Goal: Navigation & Orientation: Understand site structure

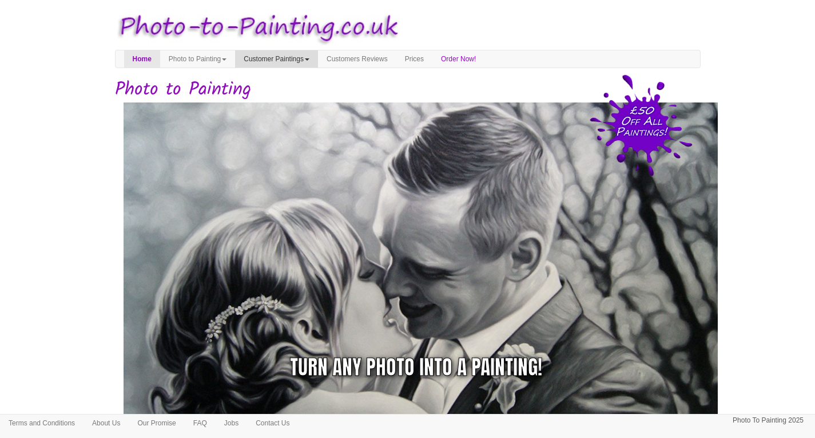
click at [301, 59] on link "Customer Paintings" at bounding box center [276, 58] width 83 height 17
click at [301, 96] on link "Painting of the Month" at bounding box center [281, 93] width 90 height 15
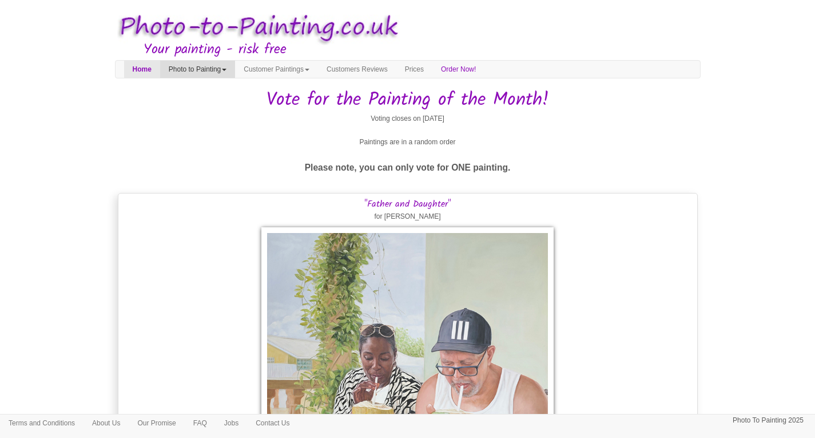
click at [211, 69] on link "Photo to Painting" at bounding box center [197, 69] width 75 height 17
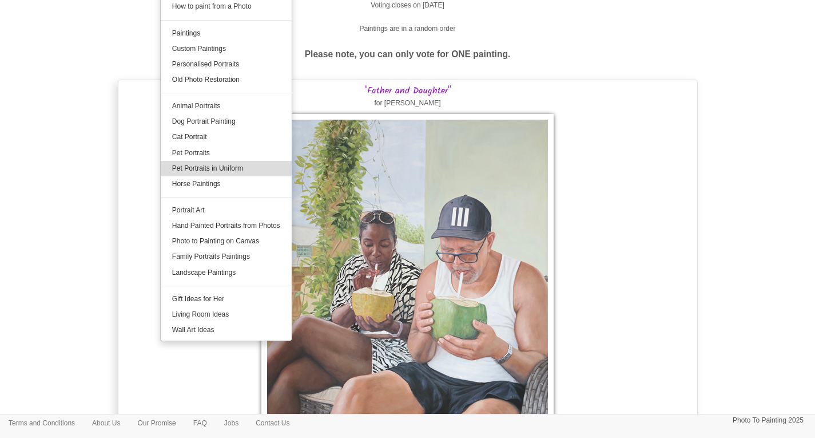
scroll to position [114, 0]
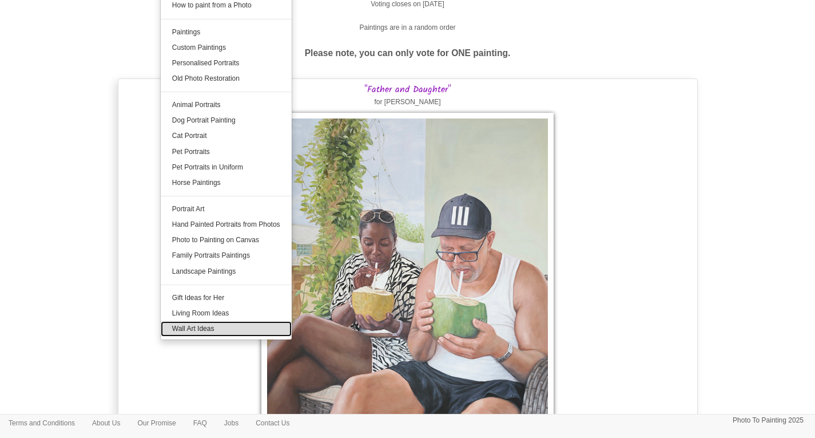
click at [225, 326] on link "Wall Art Ideas" at bounding box center [226, 328] width 131 height 15
